Goal: Navigation & Orientation: Find specific page/section

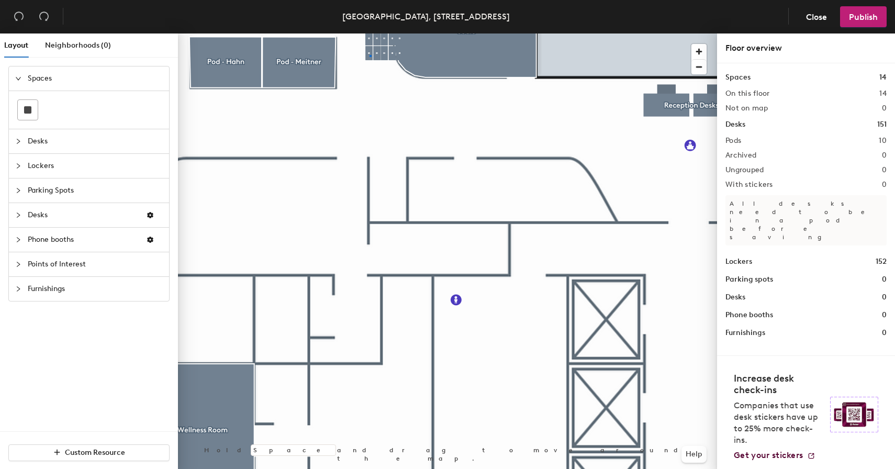
click at [369, 33] on div at bounding box center [447, 33] width 539 height 0
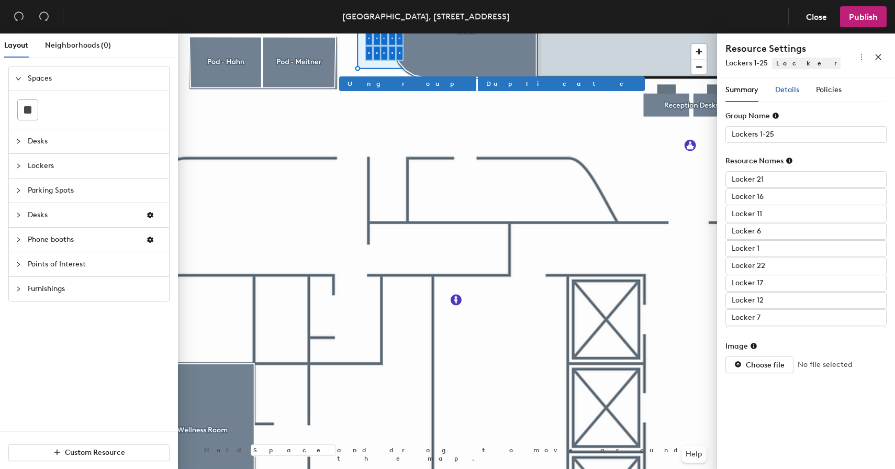
click at [783, 92] on span "Details" at bounding box center [787, 89] width 24 height 9
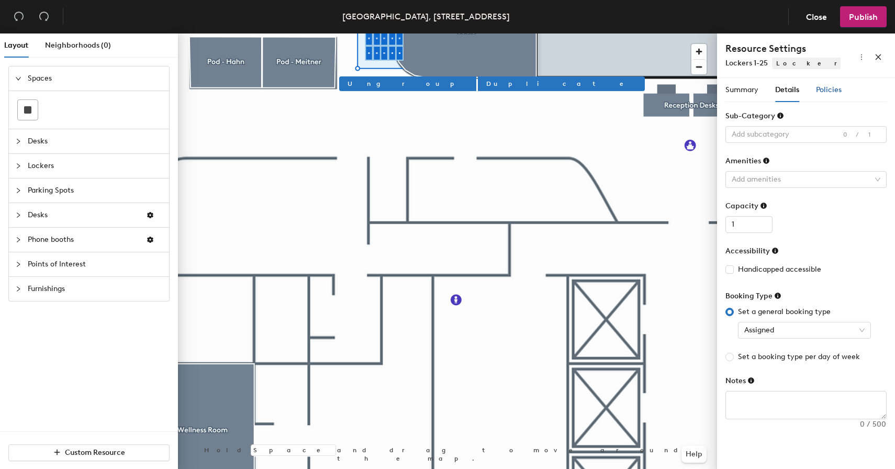
click at [820, 94] on span "Policies" at bounding box center [829, 89] width 26 height 9
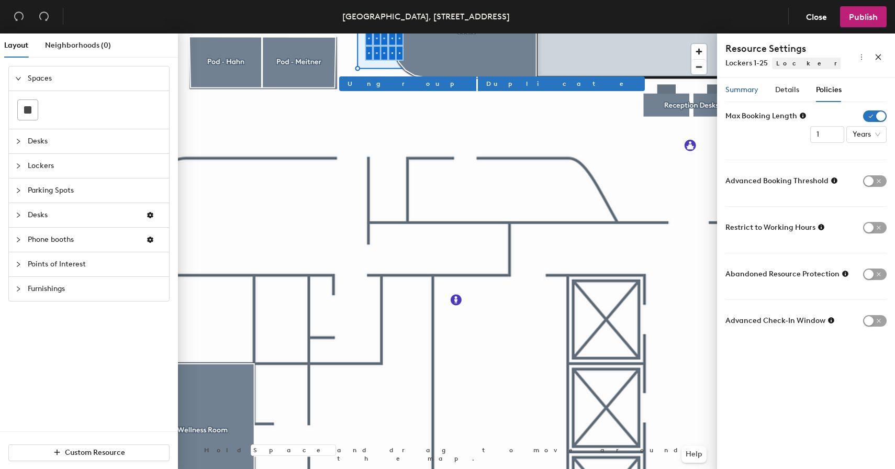
click at [735, 87] on span "Summary" at bounding box center [741, 89] width 33 height 9
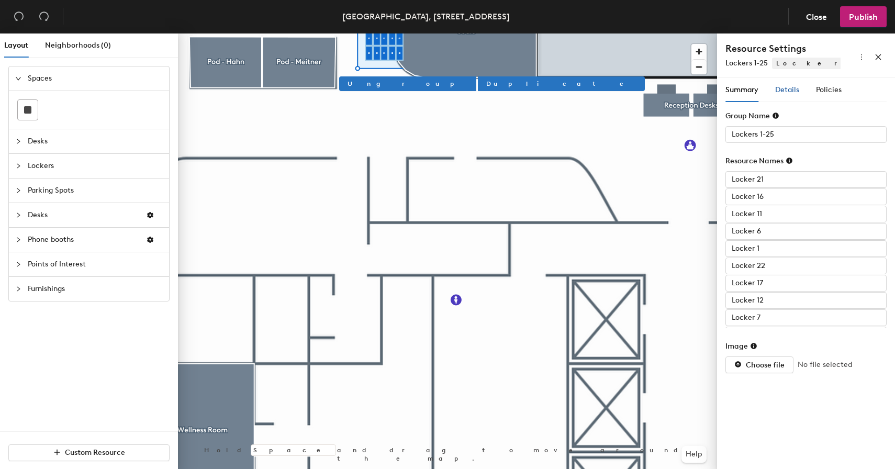
click at [788, 94] on div "Details" at bounding box center [787, 90] width 24 height 12
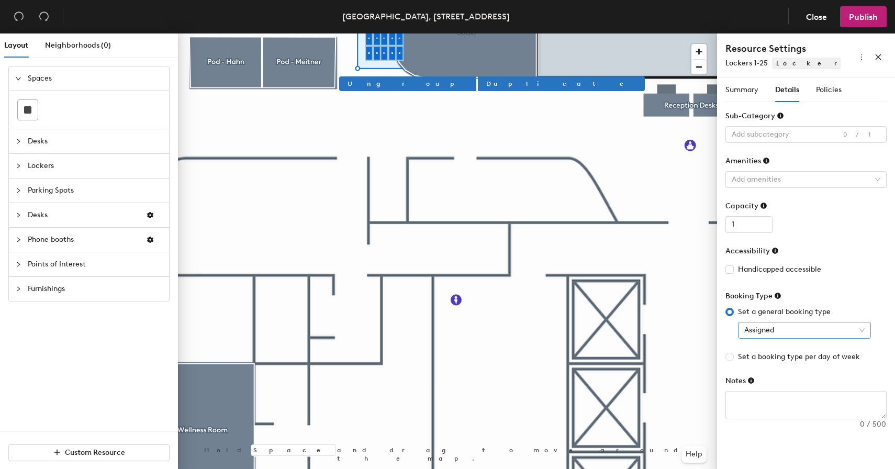
click at [802, 329] on span "Assigned" at bounding box center [804, 330] width 120 height 16
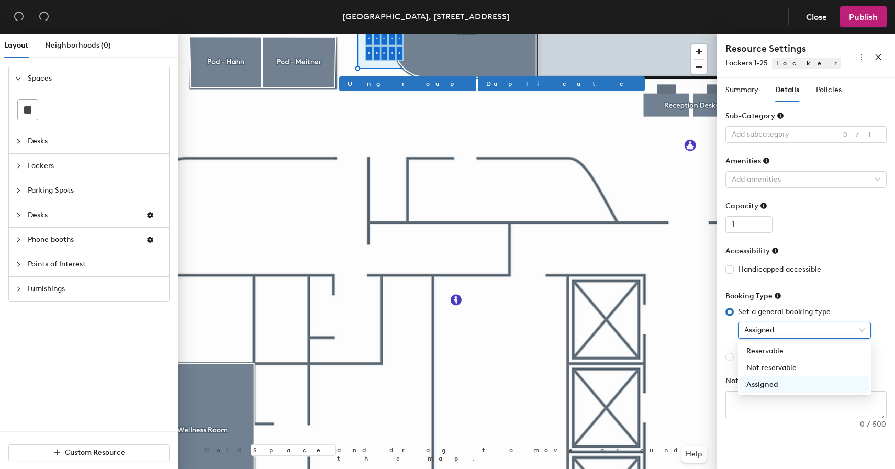
click at [802, 329] on span "Assigned" at bounding box center [804, 330] width 120 height 16
click at [807, 325] on span "Assigned" at bounding box center [804, 330] width 120 height 16
click at [807, 326] on span "Assigned" at bounding box center [804, 330] width 120 height 16
click at [740, 96] on div "Summary" at bounding box center [741, 90] width 33 height 24
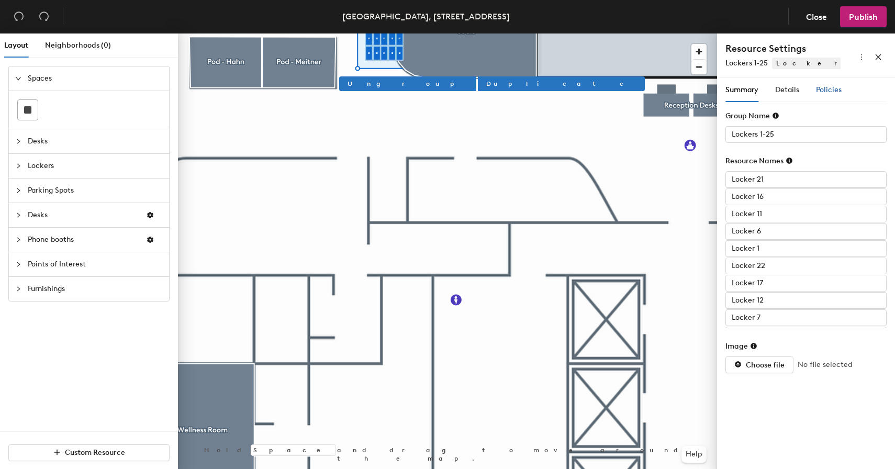
click at [830, 88] on span "Policies" at bounding box center [829, 89] width 26 height 9
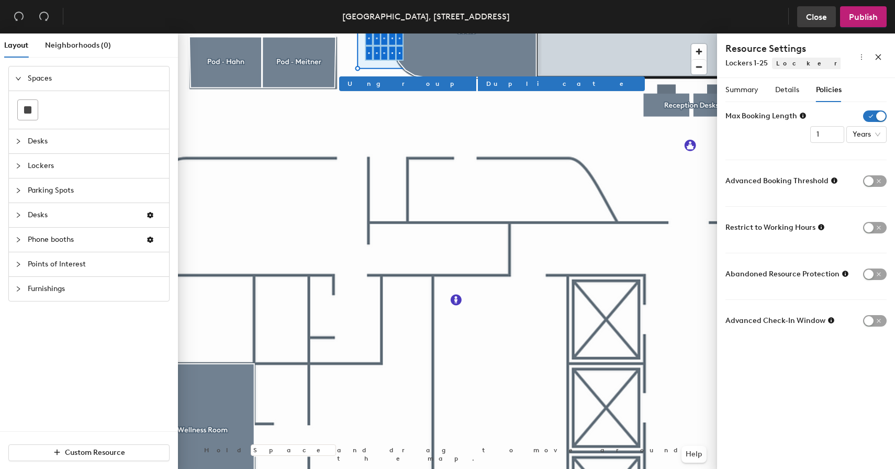
click at [802, 15] on button "Close" at bounding box center [816, 16] width 39 height 21
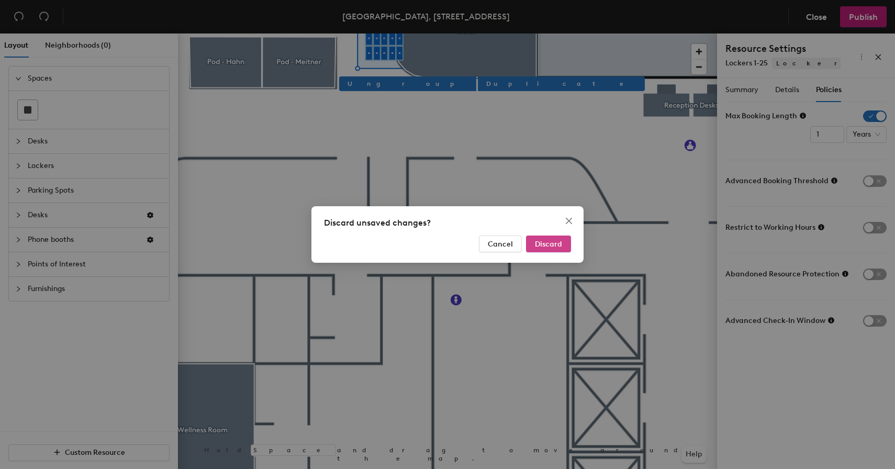
click at [538, 239] on button "Discard" at bounding box center [548, 243] width 45 height 17
